Goal: Task Accomplishment & Management: Complete application form

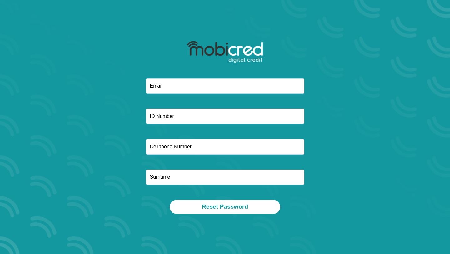
click at [255, 73] on div at bounding box center [225, 58] width 168 height 41
click at [252, 86] on input "email" at bounding box center [225, 85] width 158 height 15
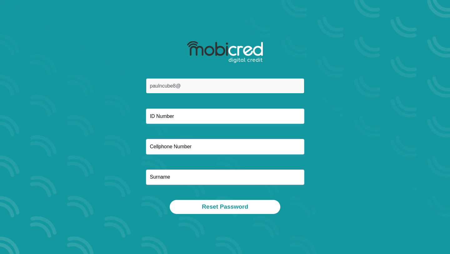
type input "[EMAIL_ADDRESS][DOMAIN_NAME]"
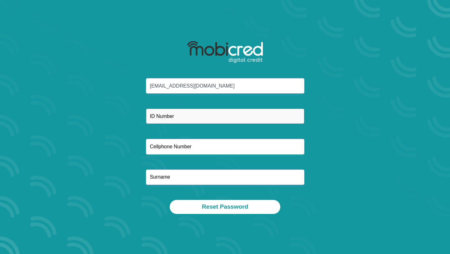
click at [200, 116] on input "text" at bounding box center [225, 115] width 158 height 15
type input "9701135949083"
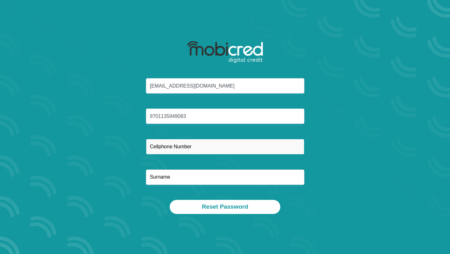
click at [203, 145] on input "text" at bounding box center [225, 146] width 158 height 15
type input "0781080506"
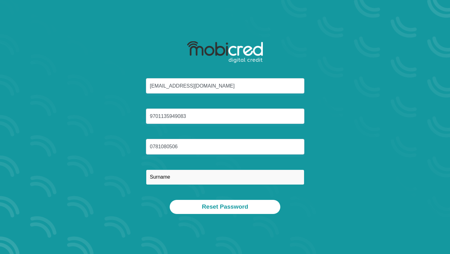
click at [173, 179] on input "text" at bounding box center [225, 176] width 158 height 15
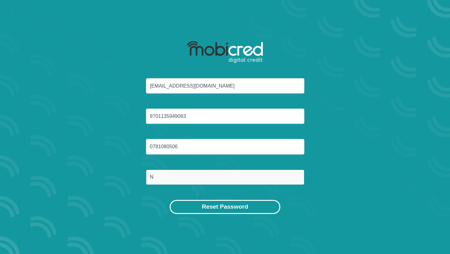
type input "Ncube"
click at [209, 208] on button "Reset Password" at bounding box center [225, 207] width 111 height 14
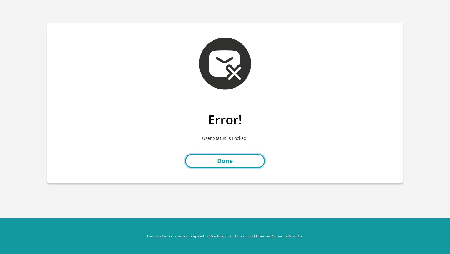
click at [216, 167] on link "Done" at bounding box center [225, 161] width 80 height 14
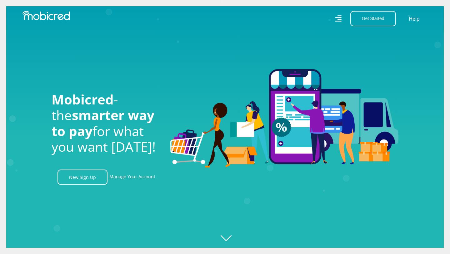
scroll to position [0, 968]
